Goal: Task Accomplishment & Management: Complete application form

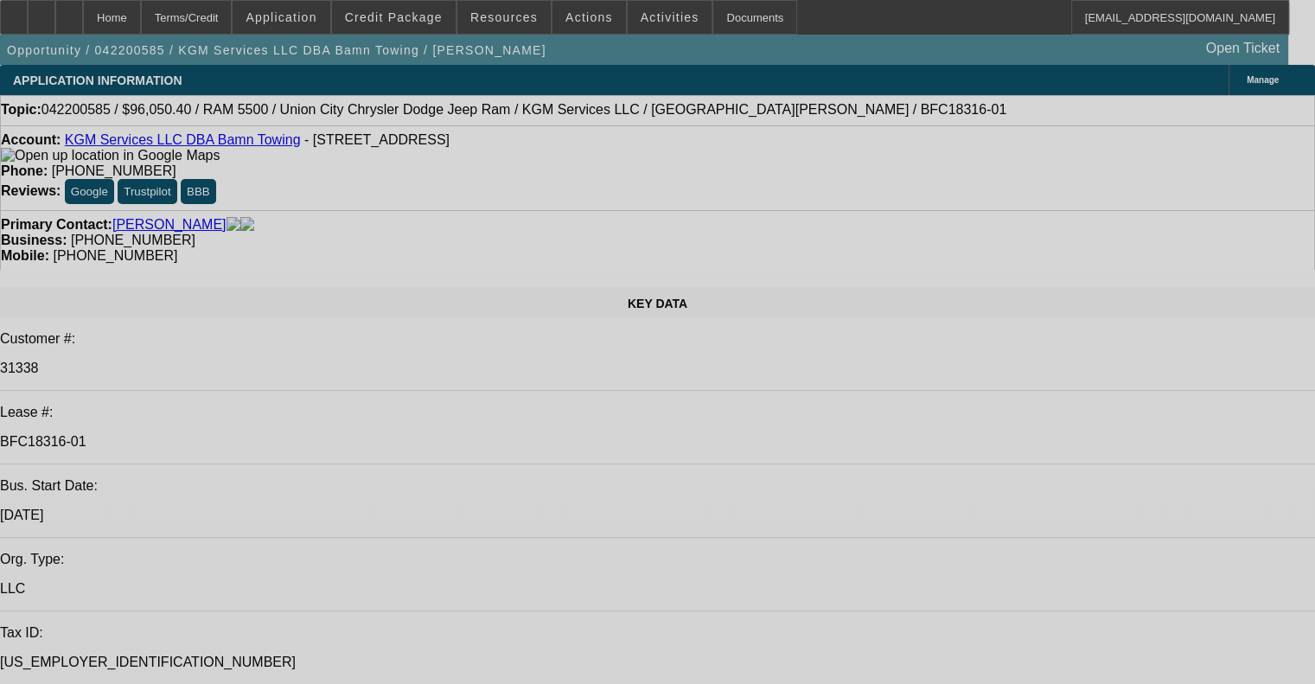
select select "0"
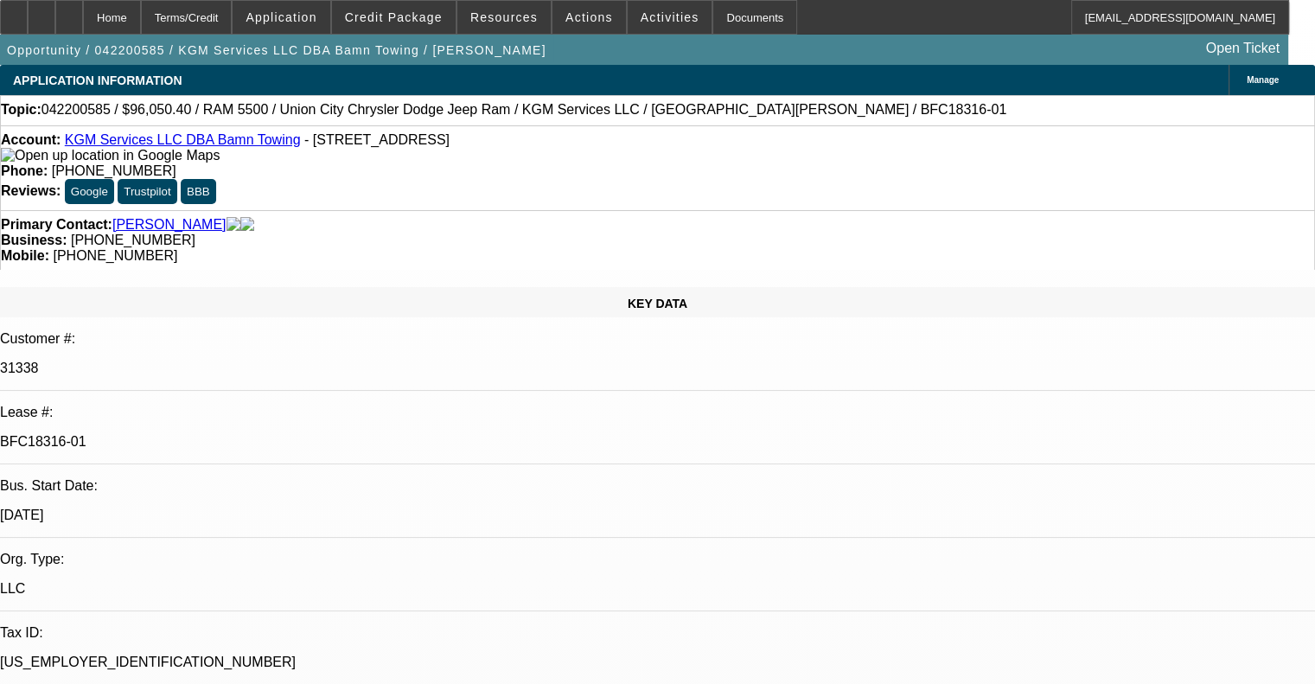
select select "0"
select select "6"
select select "0"
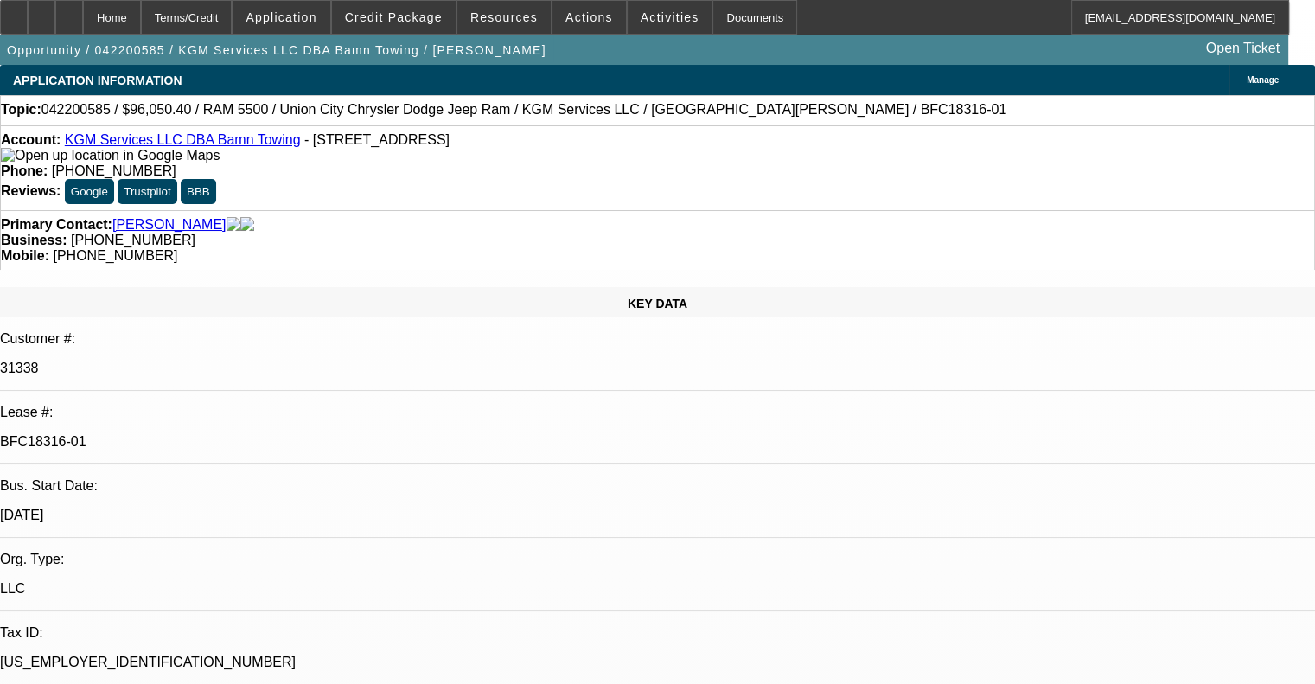
select select "0"
select select "6"
select select "0"
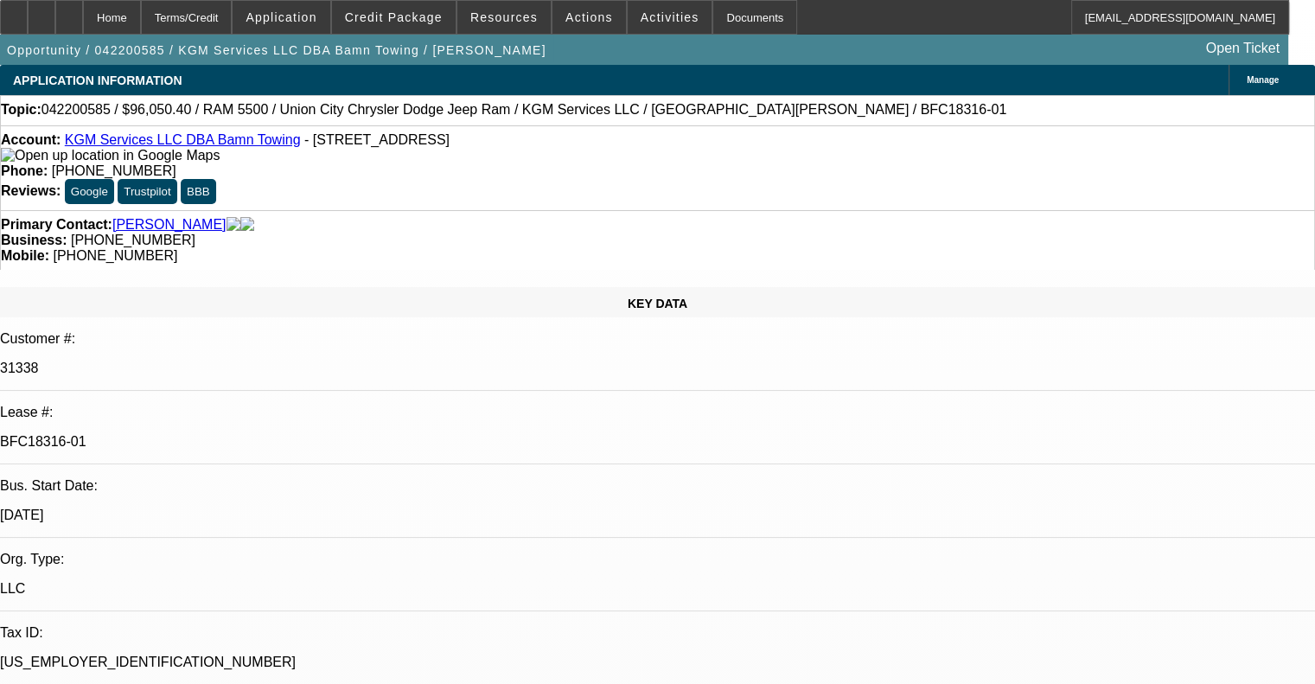
select select "6"
select select "0"
select select "6"
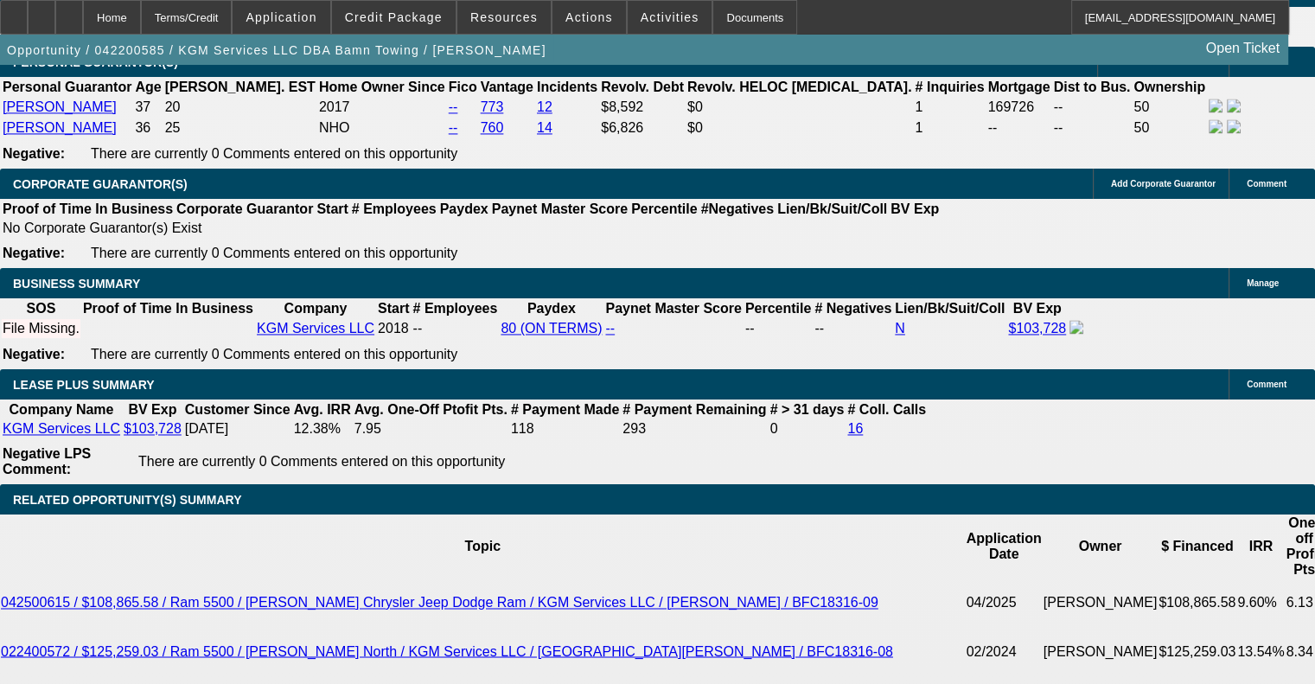
scroll to position [2420, 0]
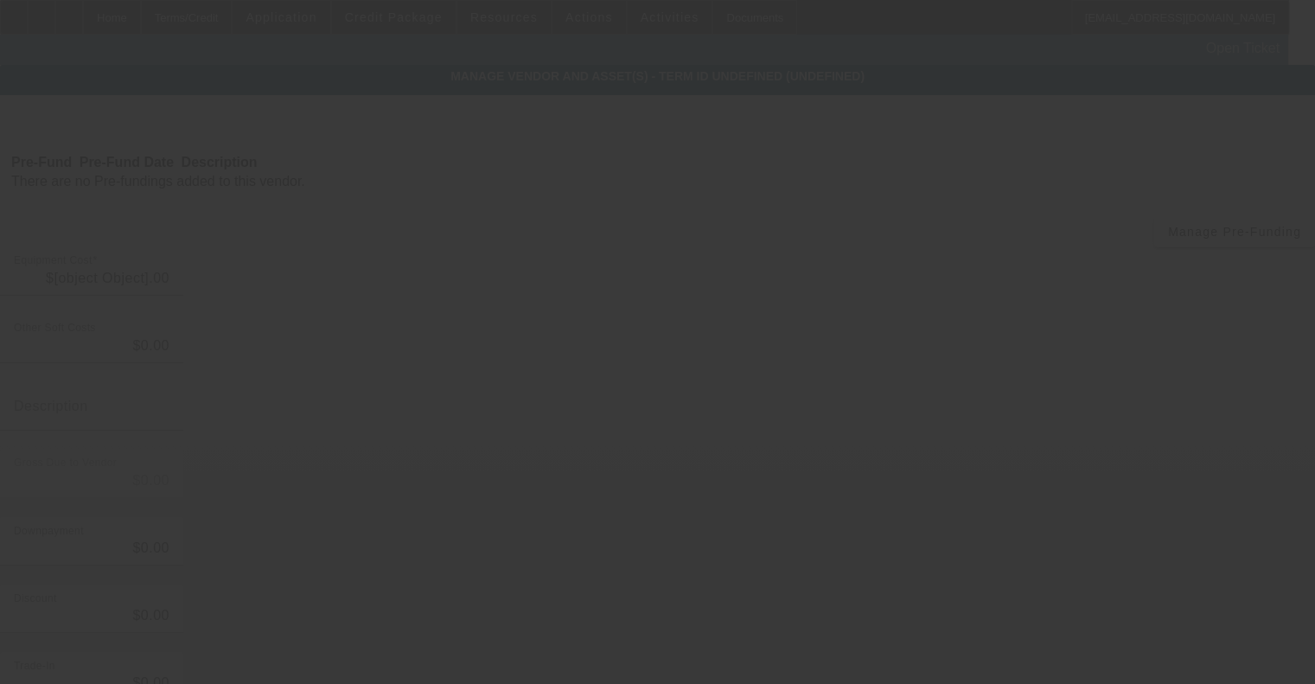
type input "$96,050.40"
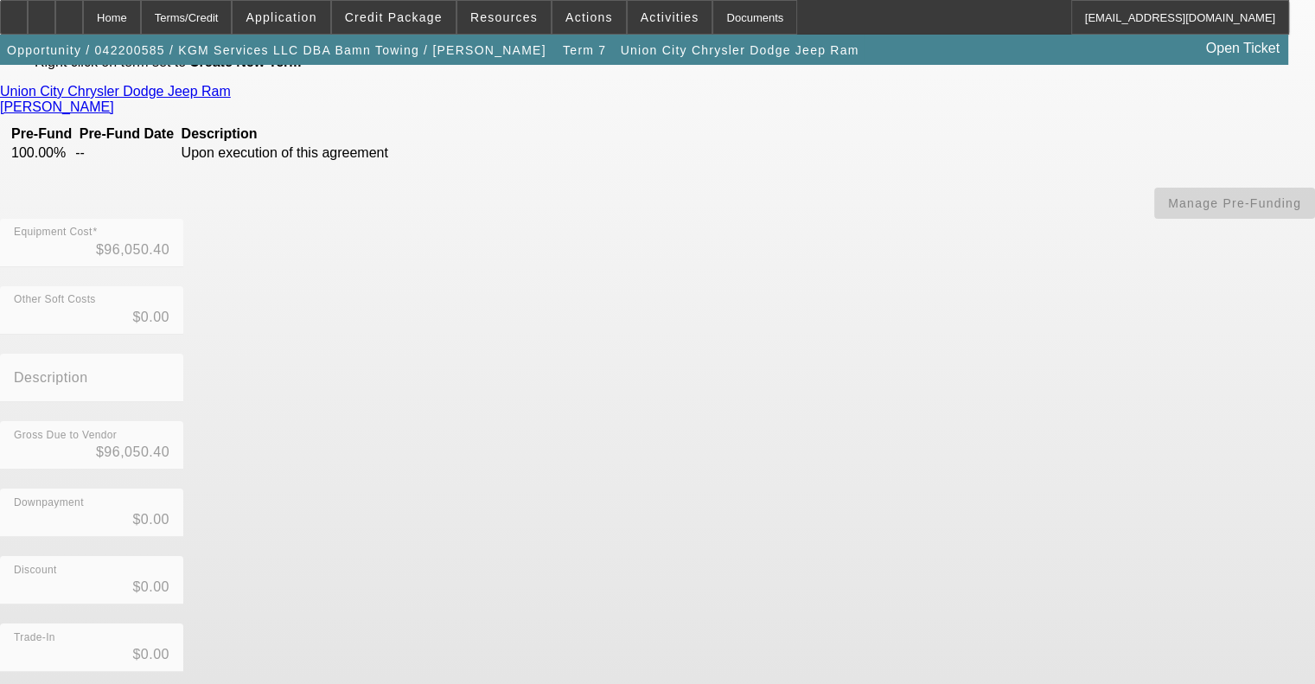
scroll to position [242, 0]
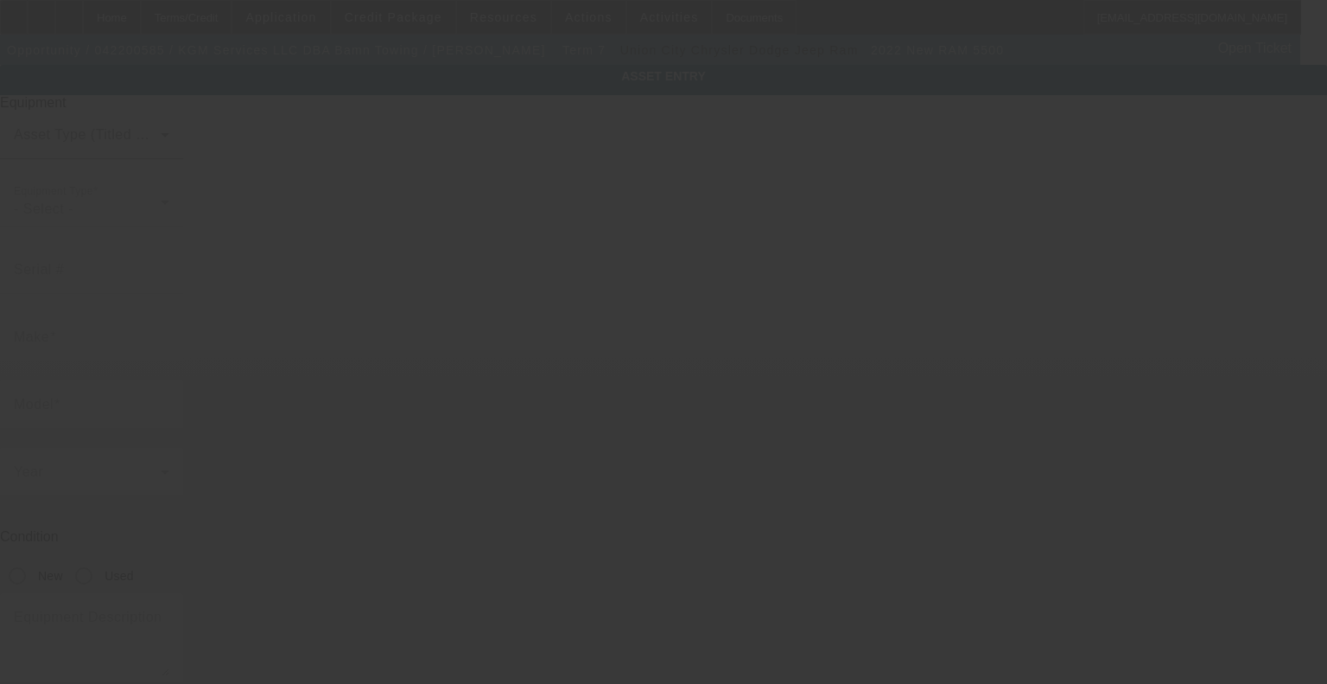
type input "[US_VEHICLE_IDENTIFICATION_NUMBER]"
type input "Ram"
type input "5500"
radio input "true"
type textarea "With:"
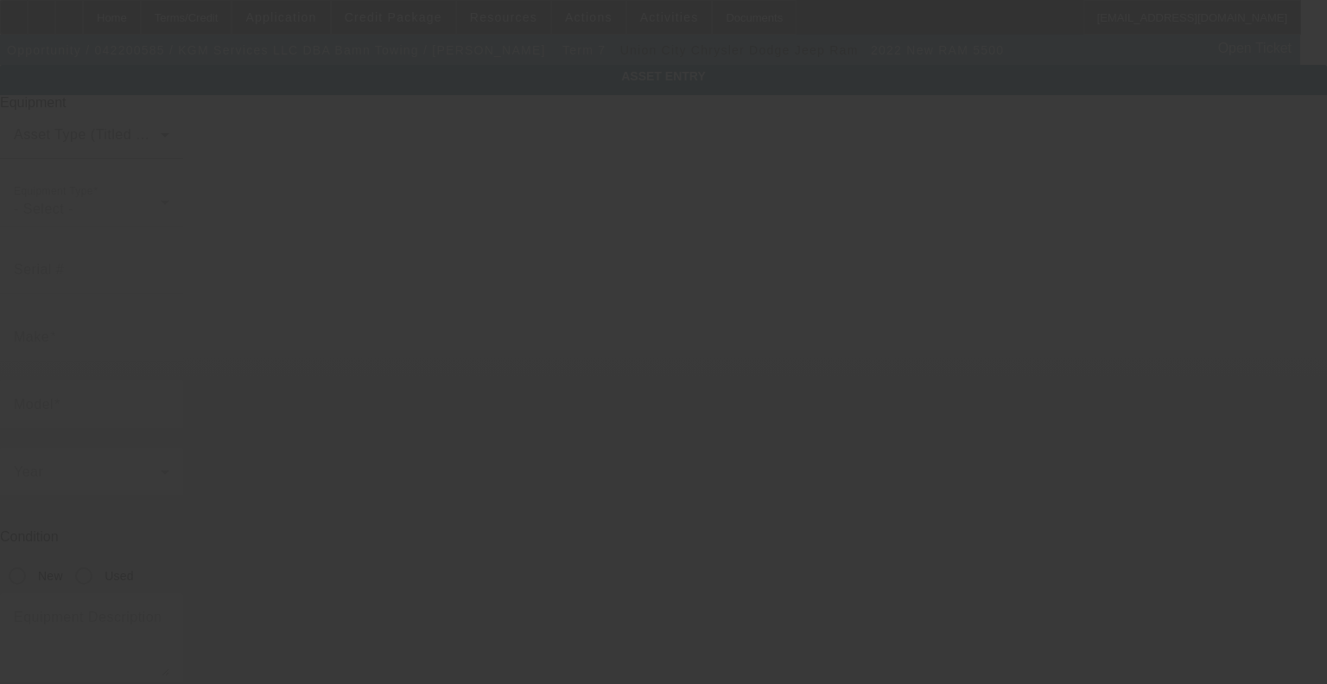
type input "2932 Aviator Cir"
type input "Snellville"
type input "30039"
type input "Gwinett"
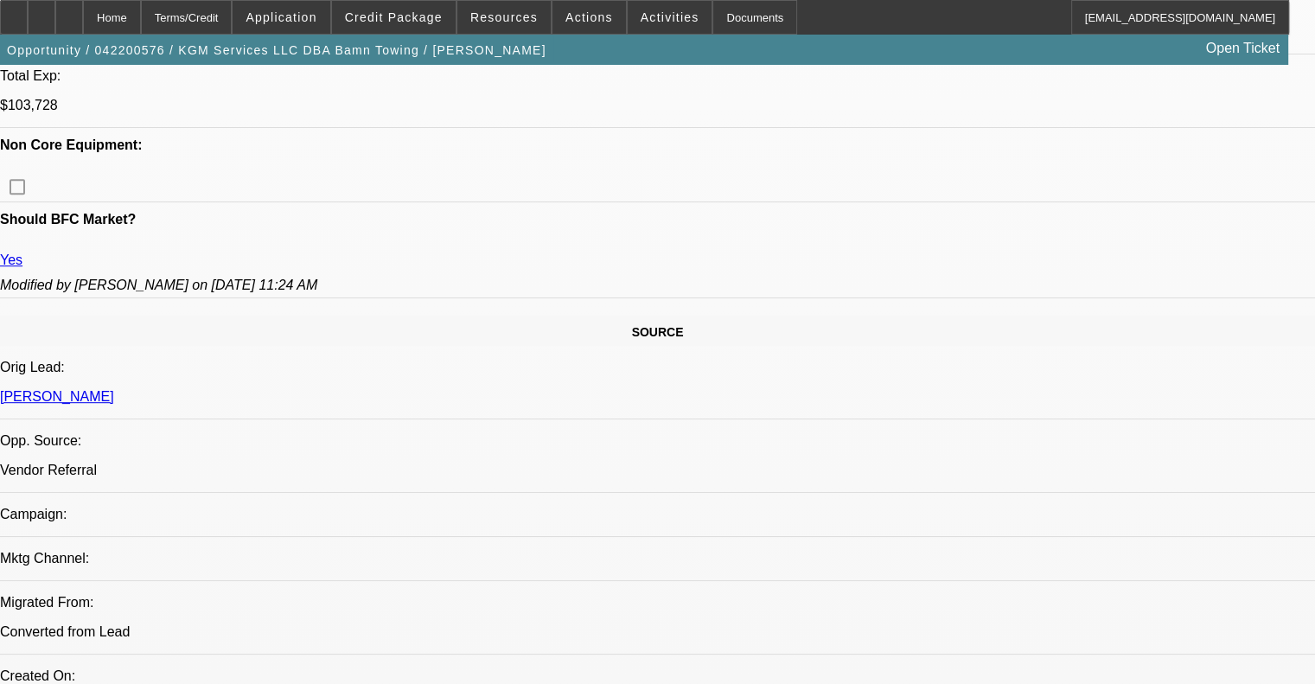
select select "0"
select select "6"
select select "0"
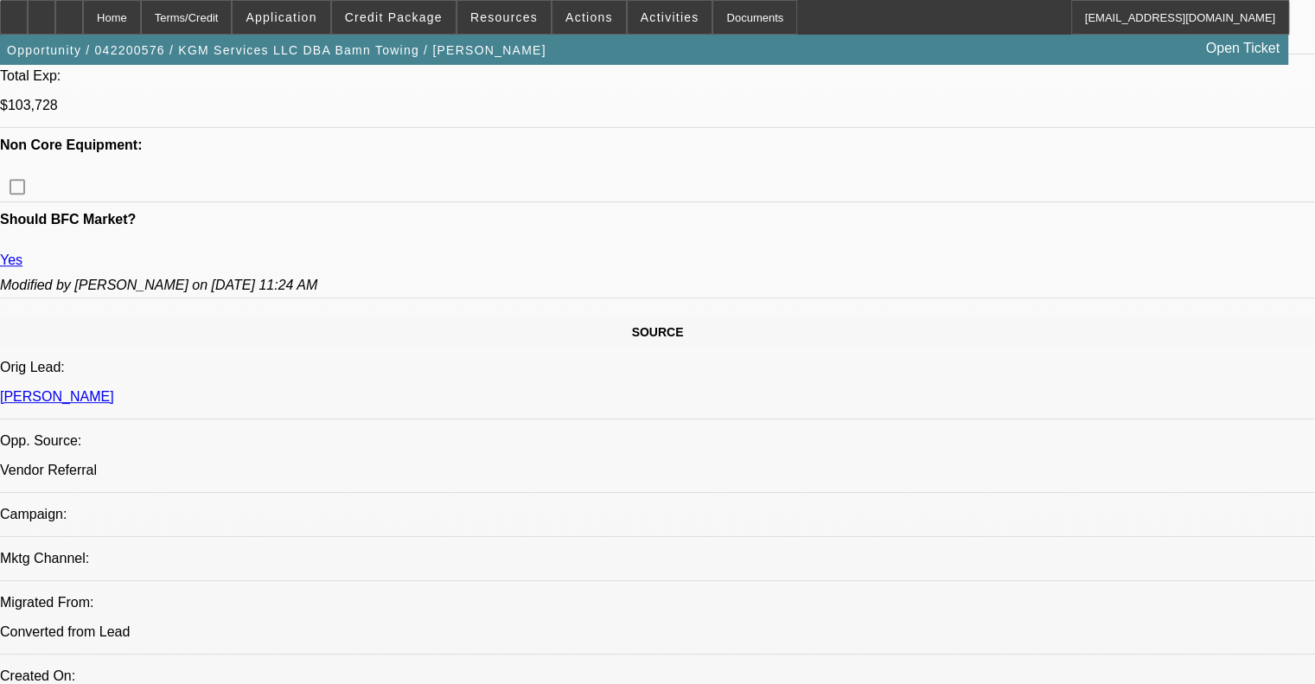
select select "0"
select select "6"
select select "0"
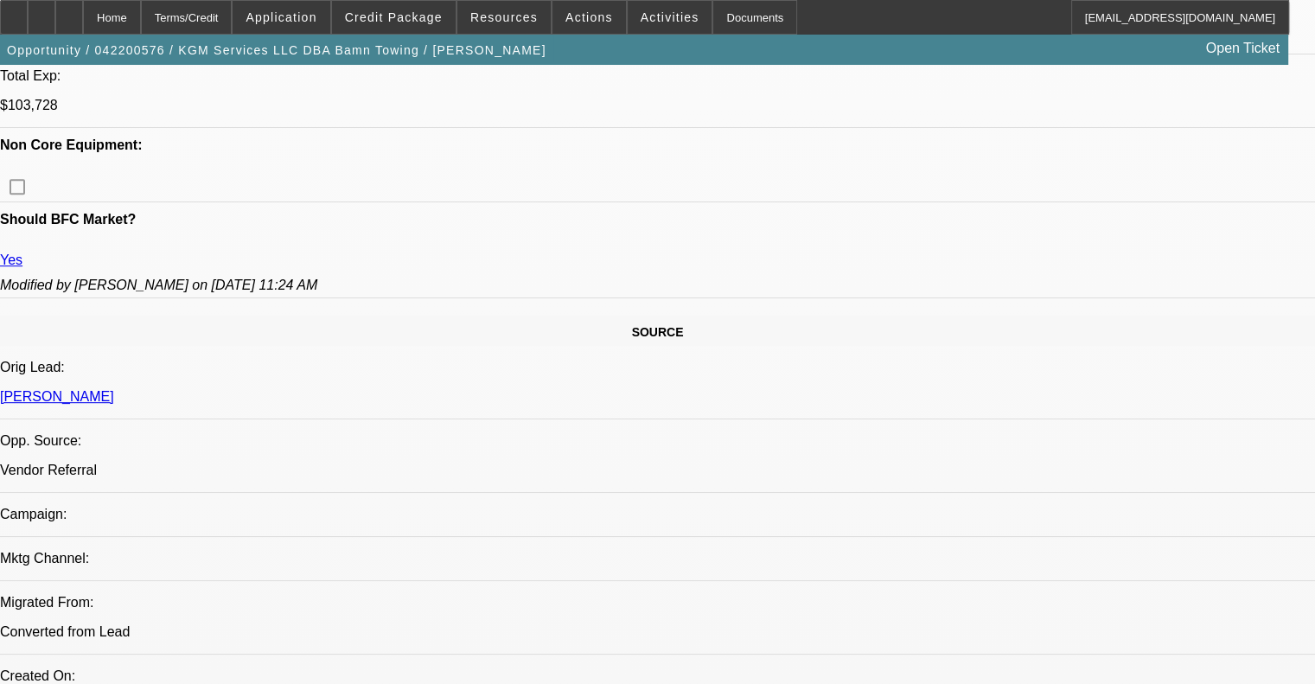
select select "0"
select select "6"
select select "0"
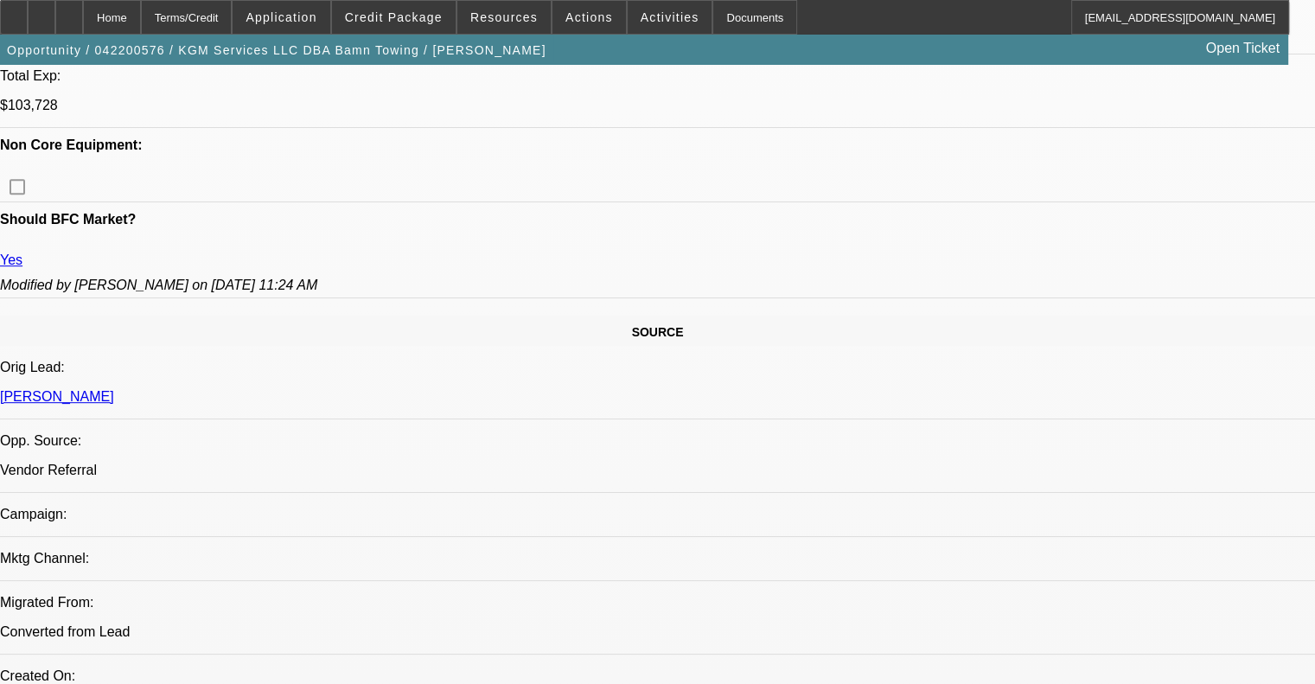
select select "6"
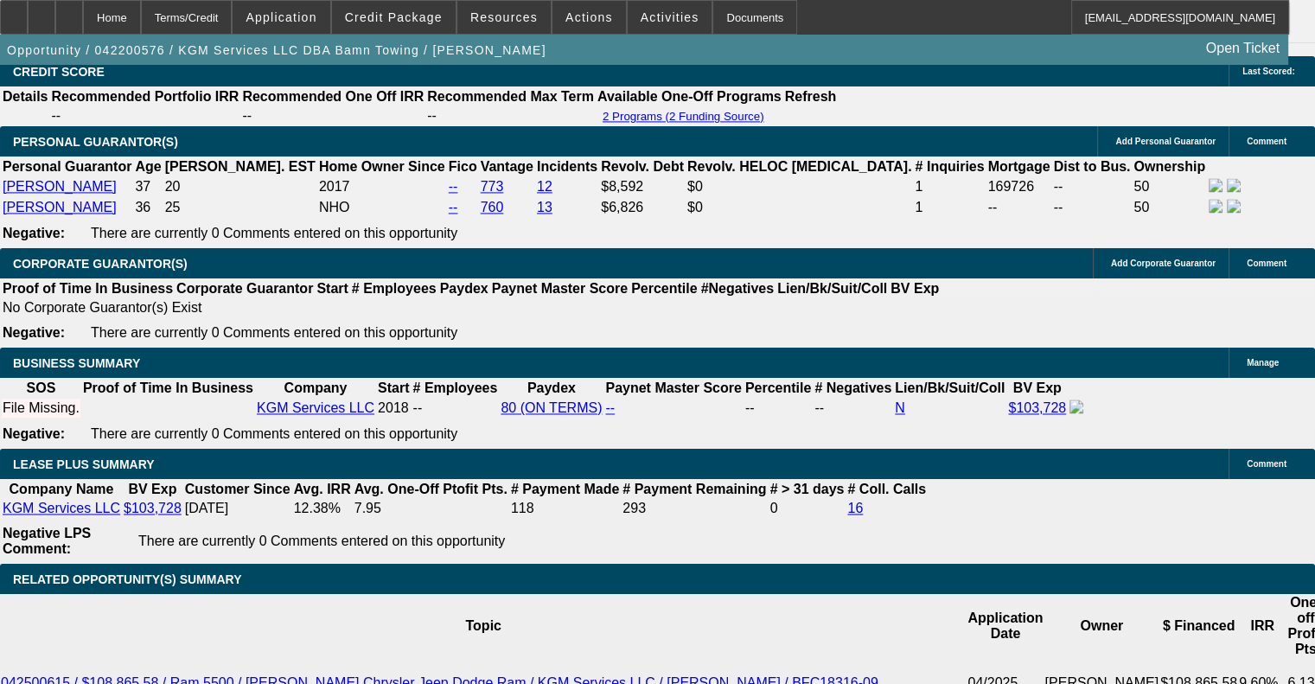
scroll to position [2506, 0]
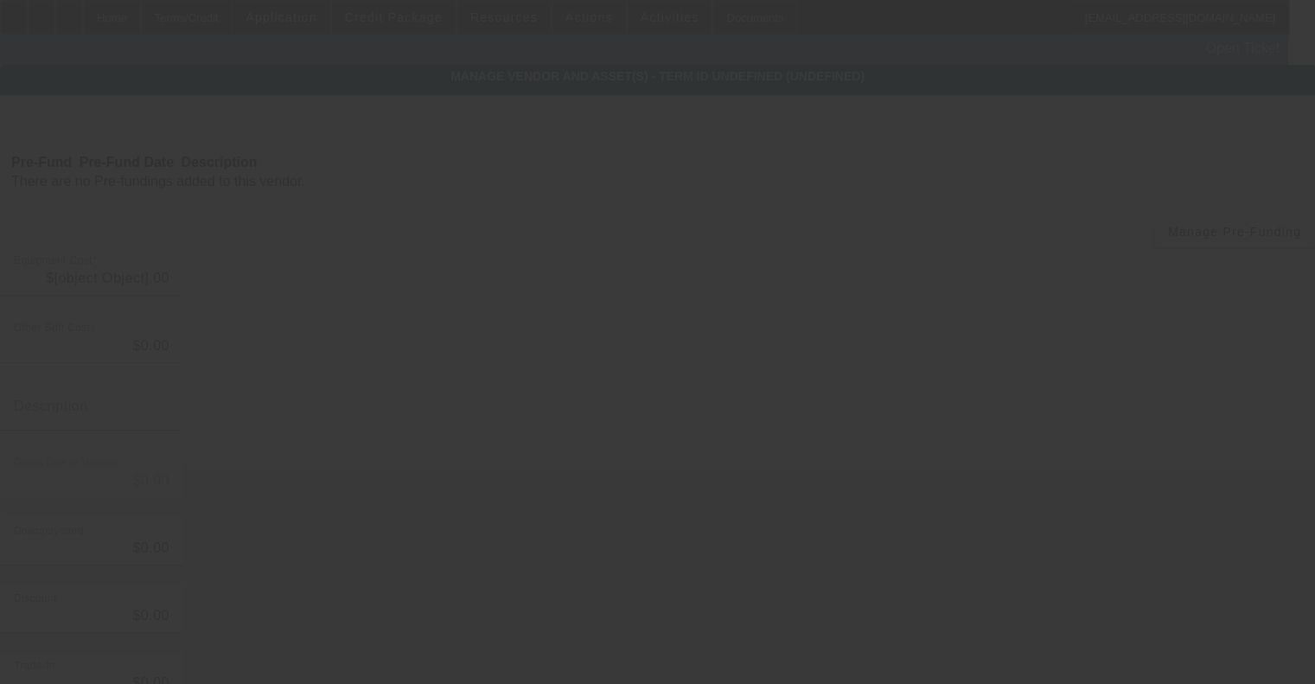
type input "$96,050.40"
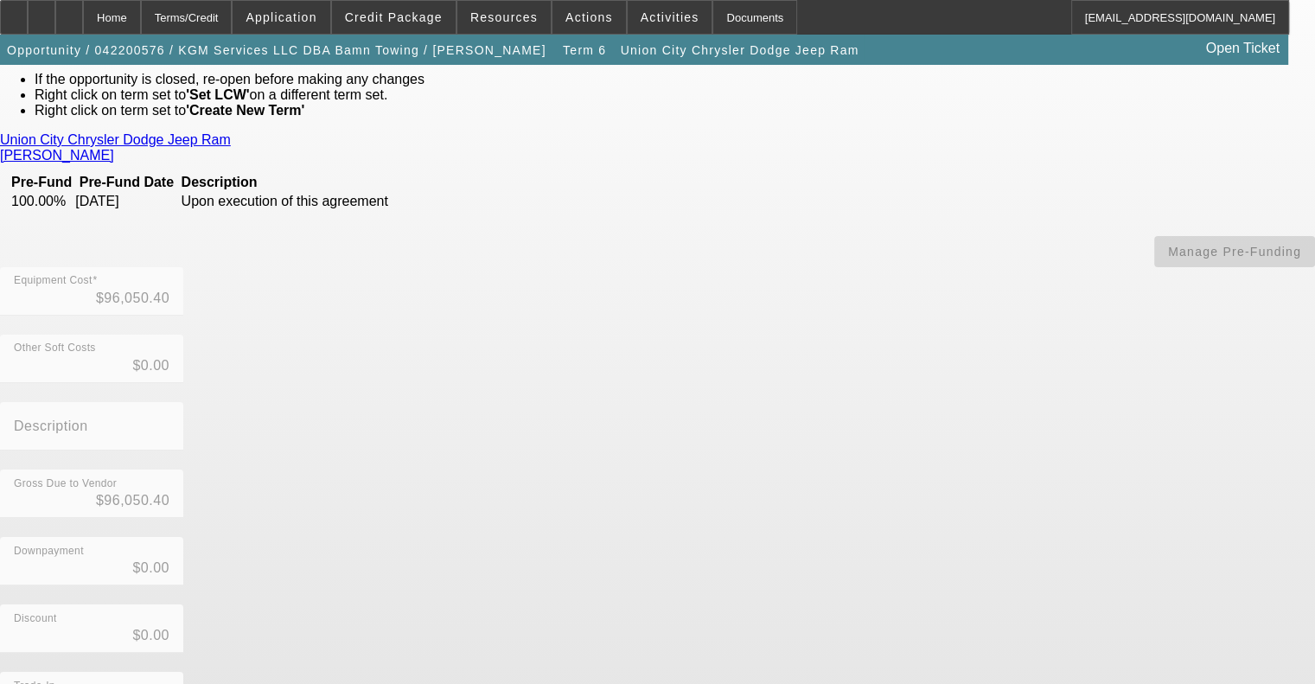
scroll to position [242, 0]
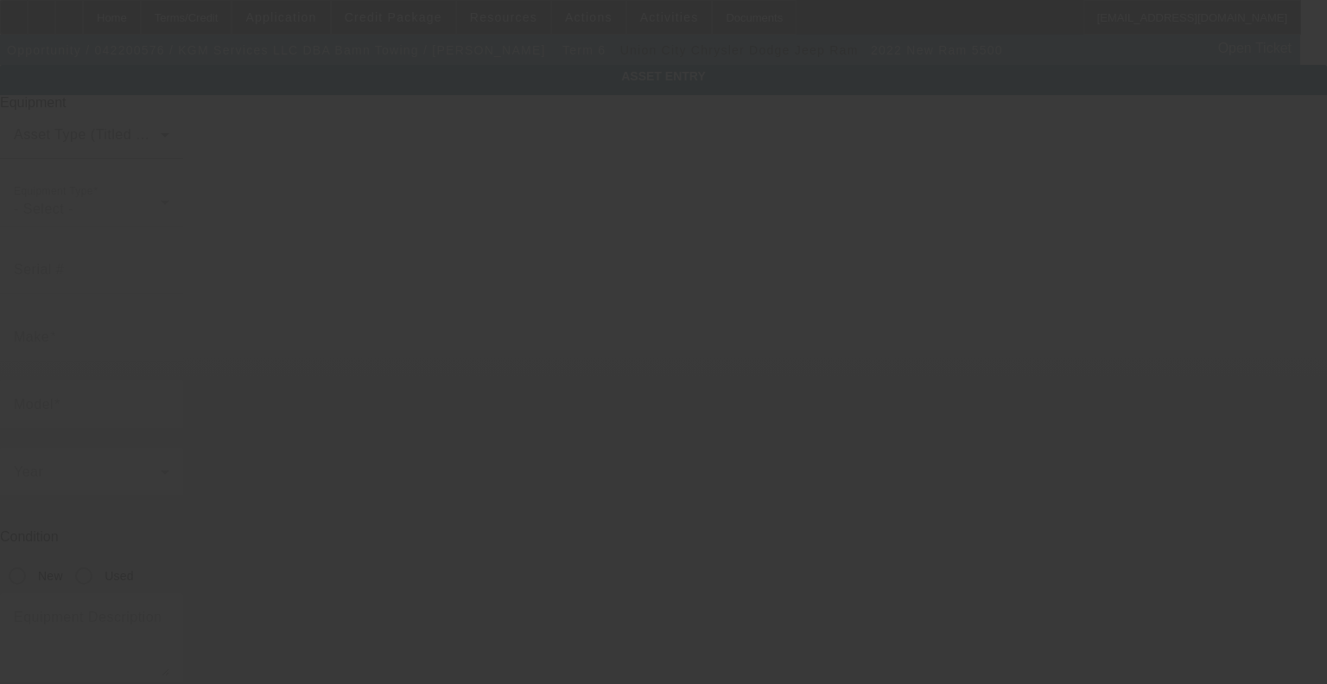
type input "3C7WRMDL3NG120246"
type input "Ram"
type input "5500"
radio input "true"
type textarea "with:"
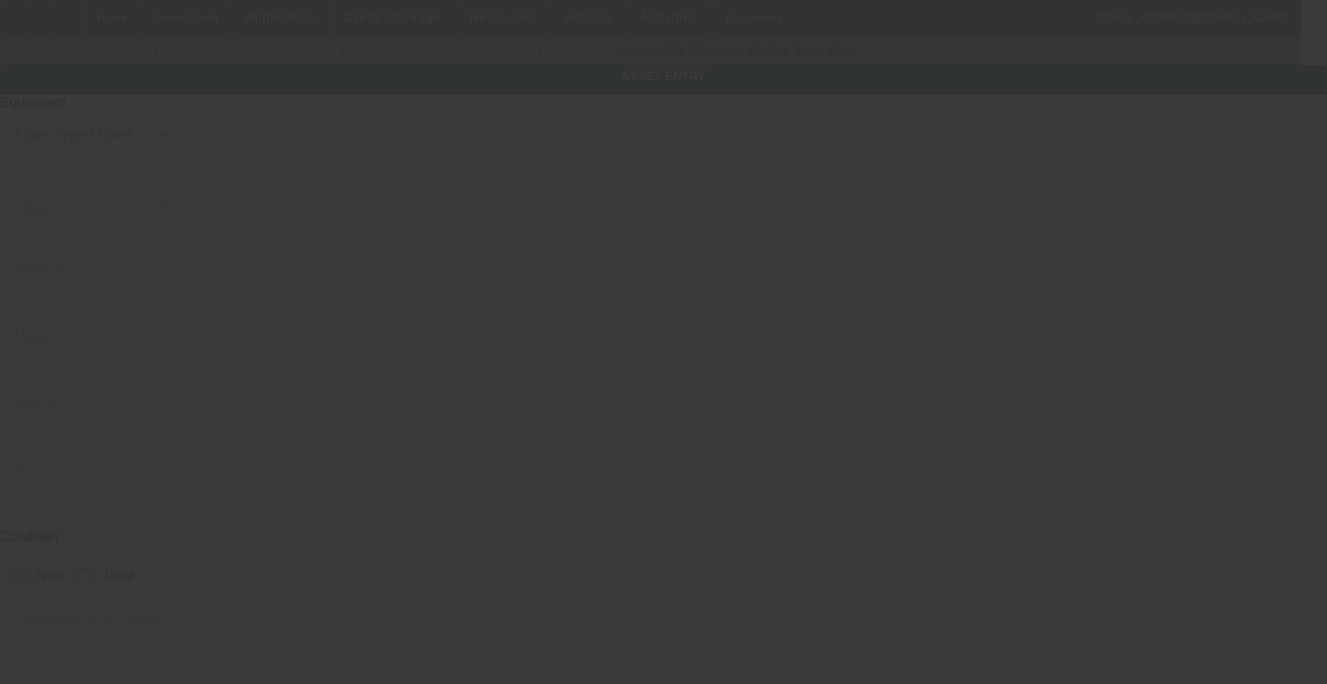
type input "2932 Aviator Circle"
type input "Snellville"
type input "30039"
type input "Gwinett"
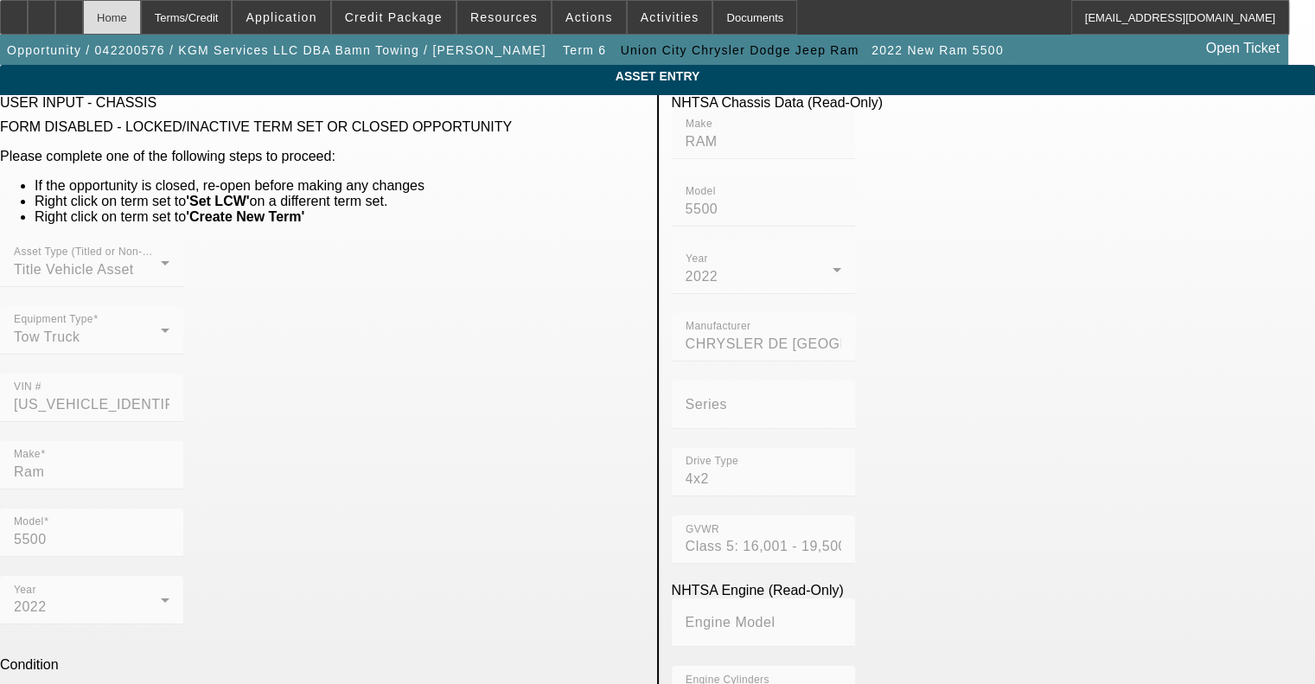
click at [141, 20] on div "Home" at bounding box center [112, 17] width 58 height 35
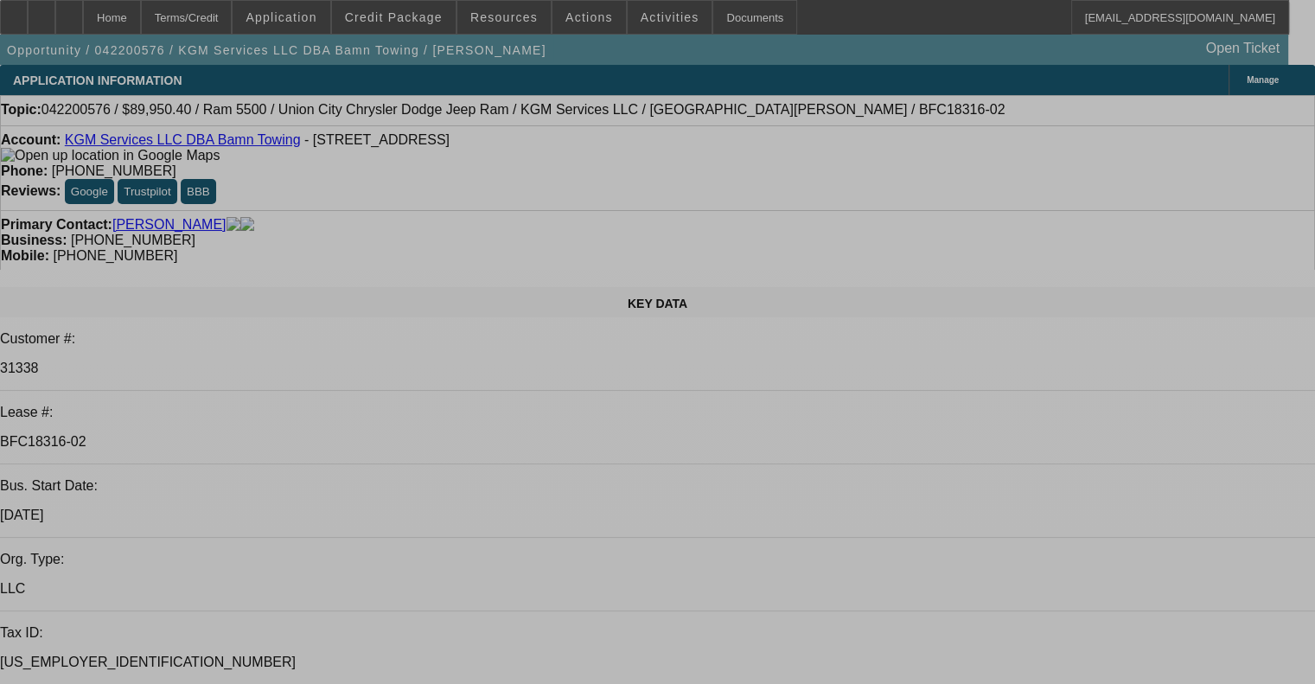
select select "0"
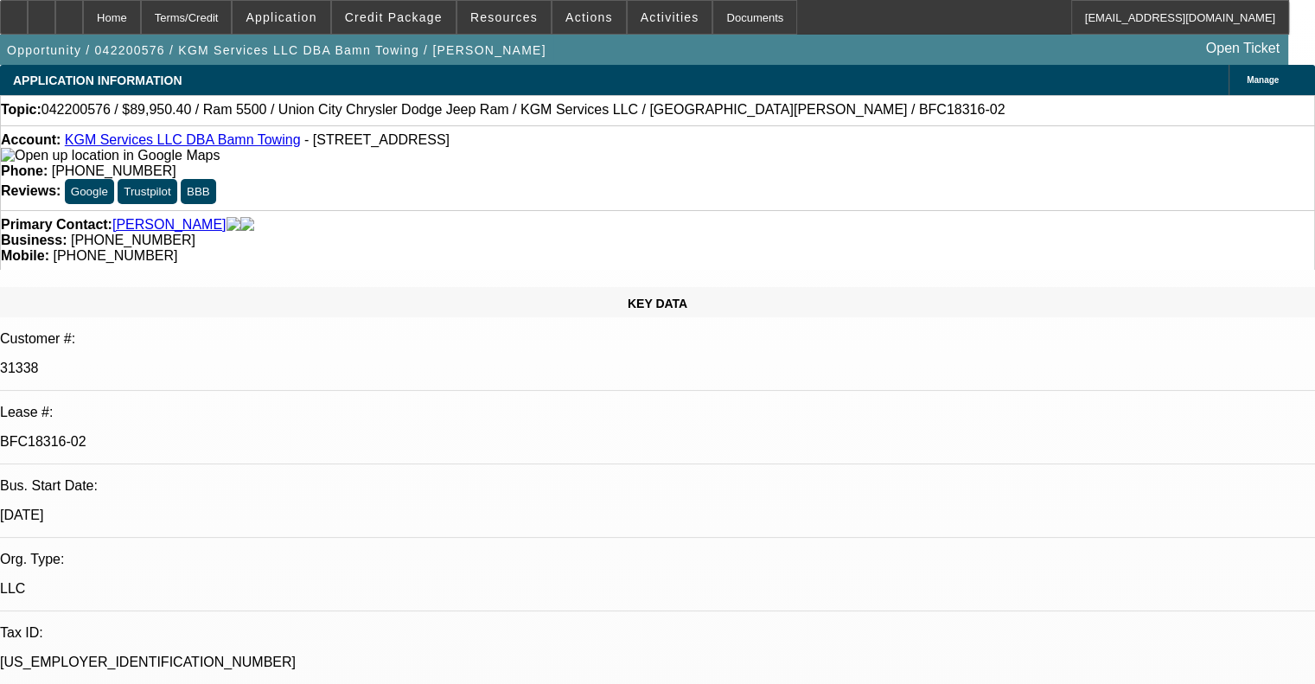
select select "0"
select select "6"
select select "0"
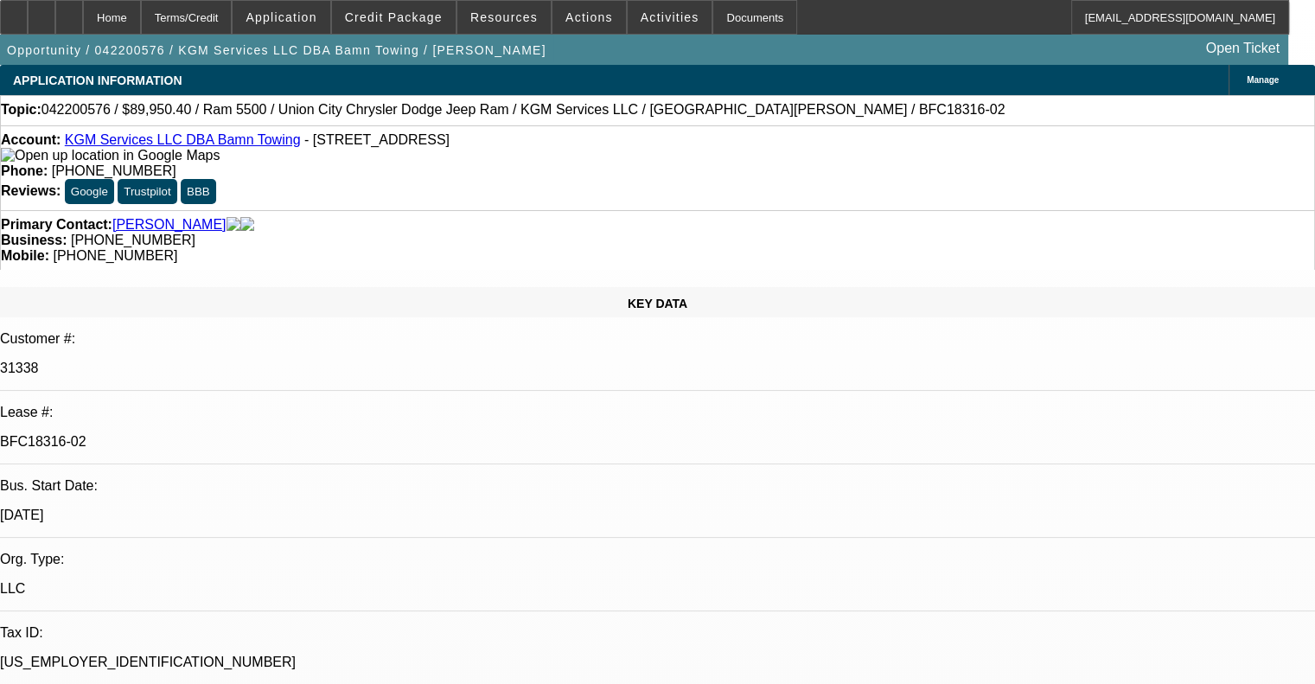
select select "0"
select select "6"
select select "0"
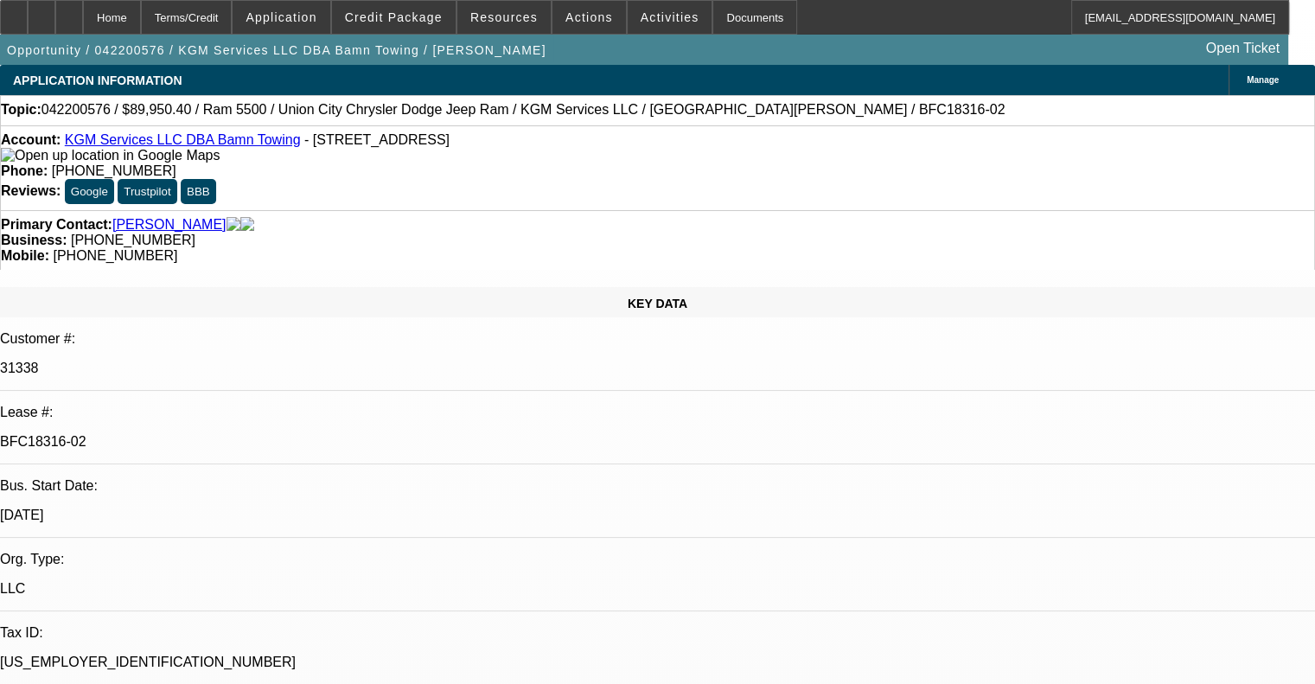
select select "6"
select select "0"
select select "6"
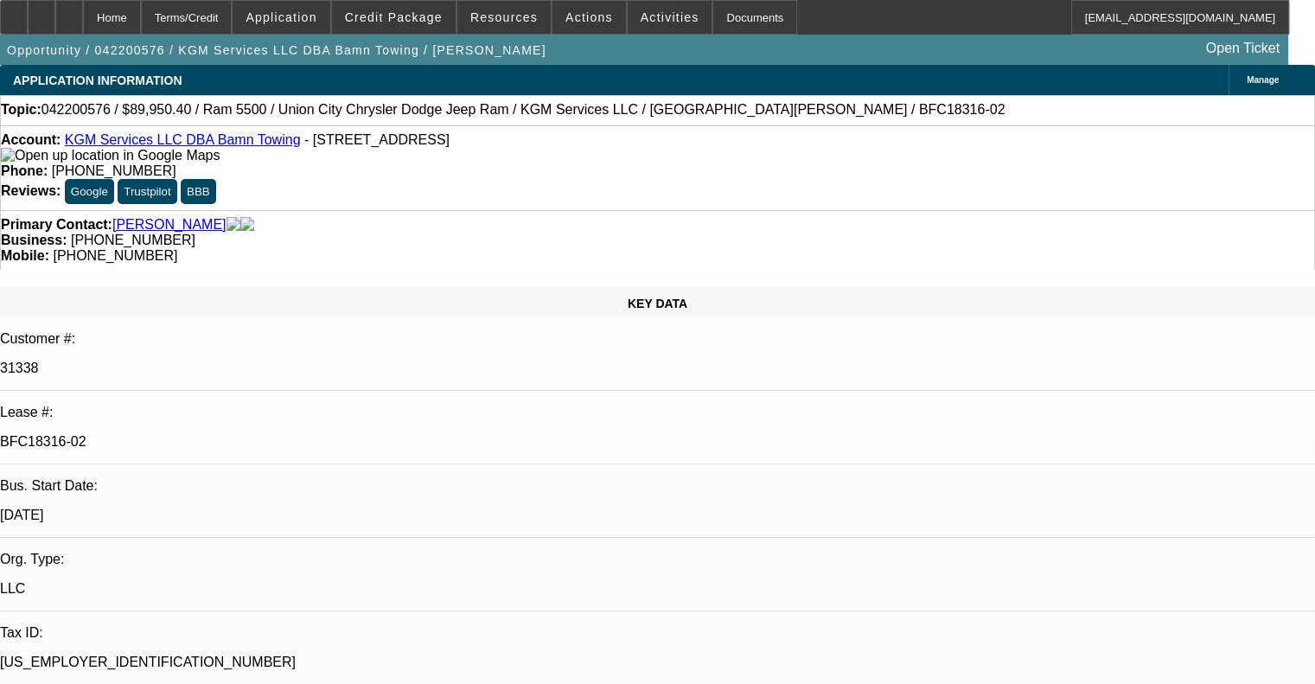
drag, startPoint x: 252, startPoint y: 309, endPoint x: 163, endPoint y: 307, distance: 89.1
click at [163, 434] on div "BFC18316-02" at bounding box center [657, 442] width 1315 height 16
copy p "BFC18316-02"
drag, startPoint x: 189, startPoint y: 312, endPoint x: 199, endPoint y: 322, distance: 13.4
click at [190, 434] on p "BFC18316-02" at bounding box center [657, 442] width 1315 height 16
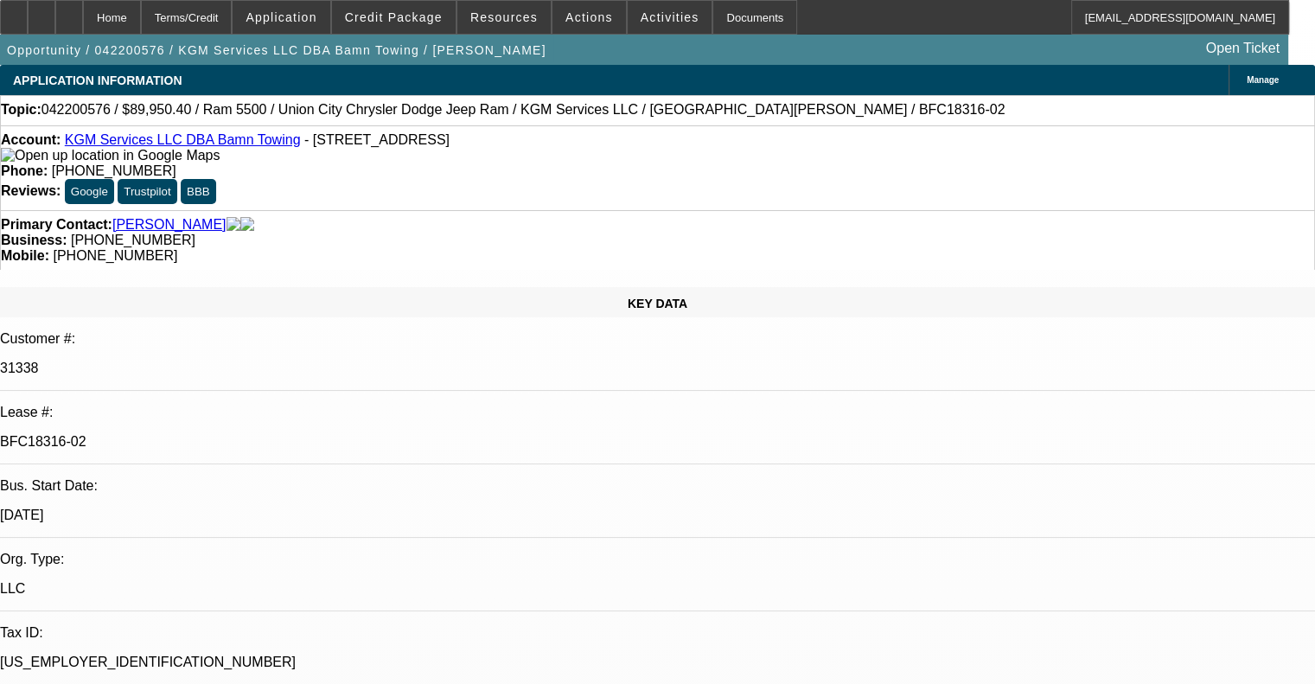
click at [254, 360] on p "31338" at bounding box center [657, 368] width 1315 height 16
